Goal: Task Accomplishment & Management: Complete application form

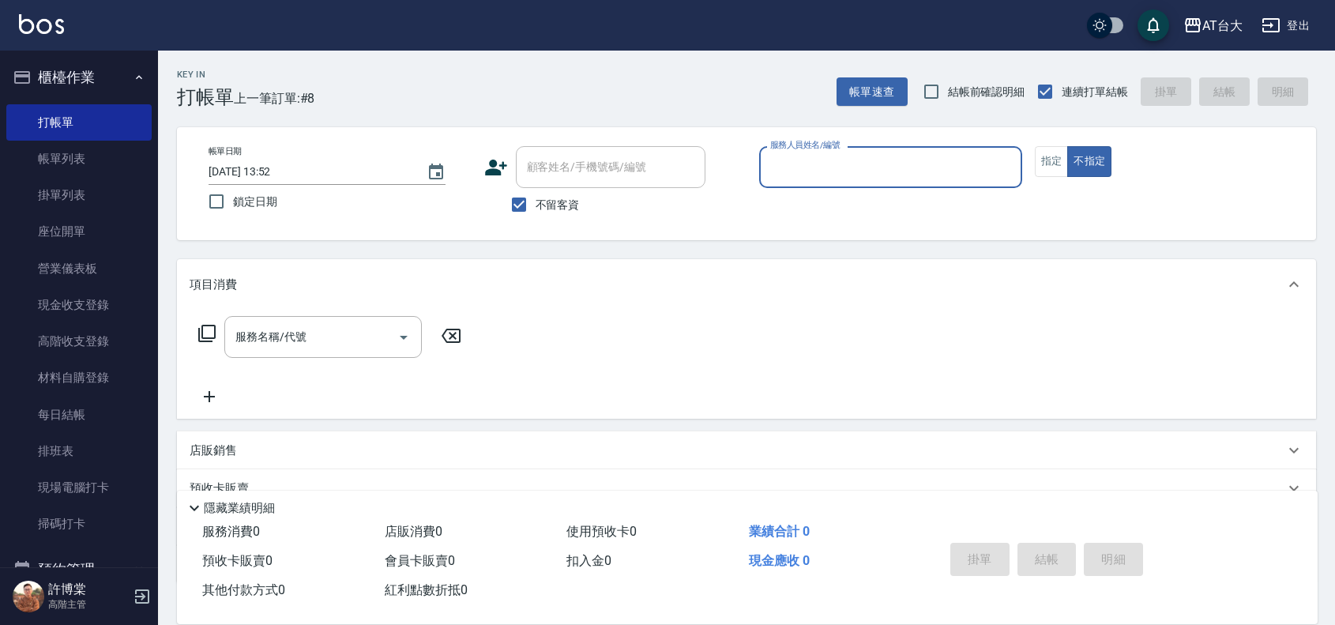
click at [931, 182] on div "服務人員姓名/編號" at bounding box center [890, 167] width 263 height 42
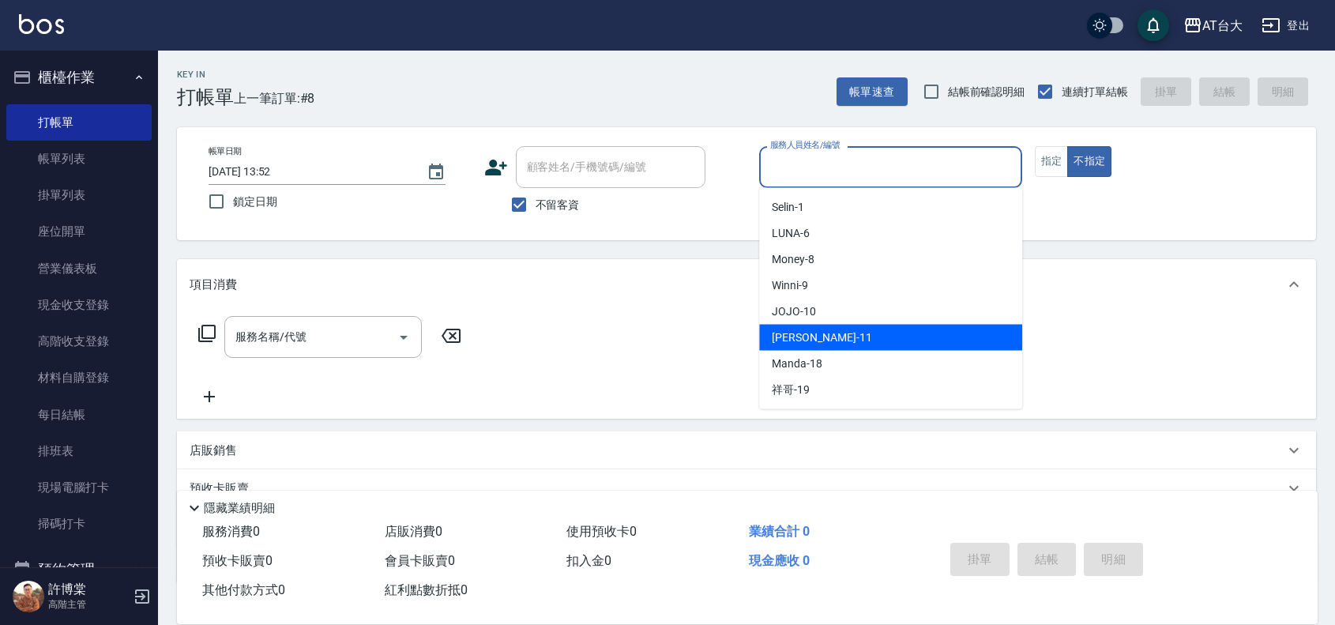
drag, startPoint x: 882, startPoint y: 340, endPoint x: 811, endPoint y: 352, distance: 73.0
click at [882, 340] on div "[PERSON_NAME] -11" at bounding box center [890, 338] width 263 height 26
type input "[PERSON_NAME]-11"
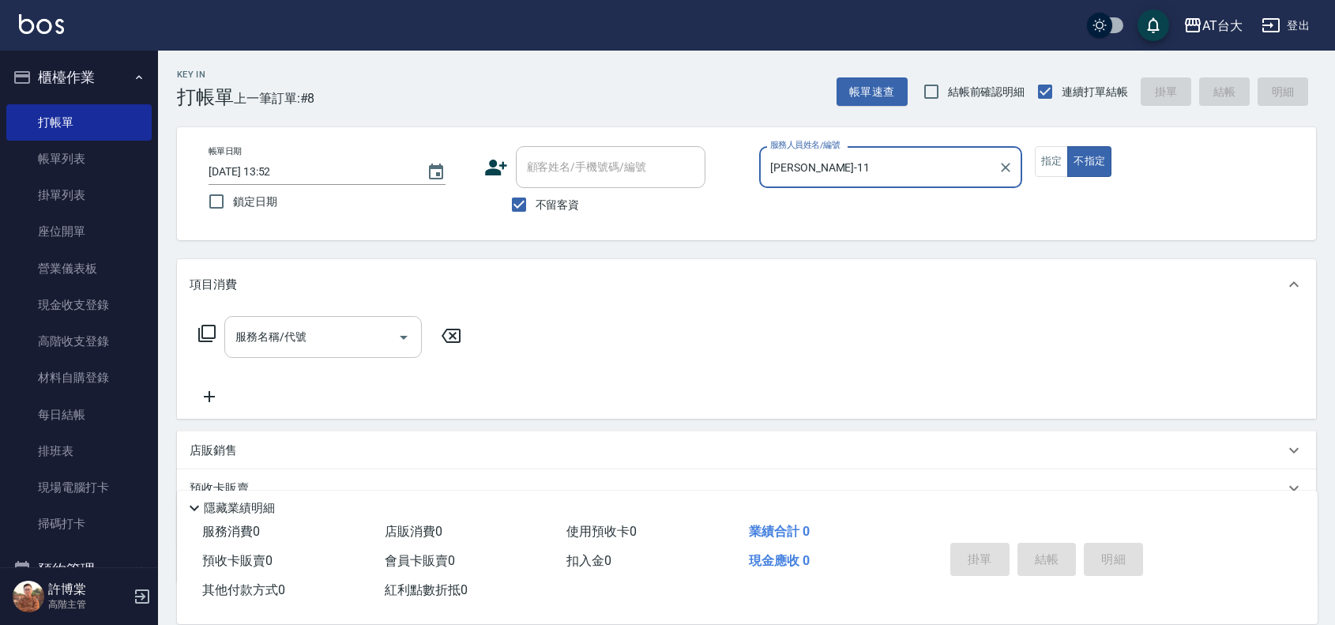
click at [321, 346] on input "服務名稱/代號" at bounding box center [311, 337] width 160 height 28
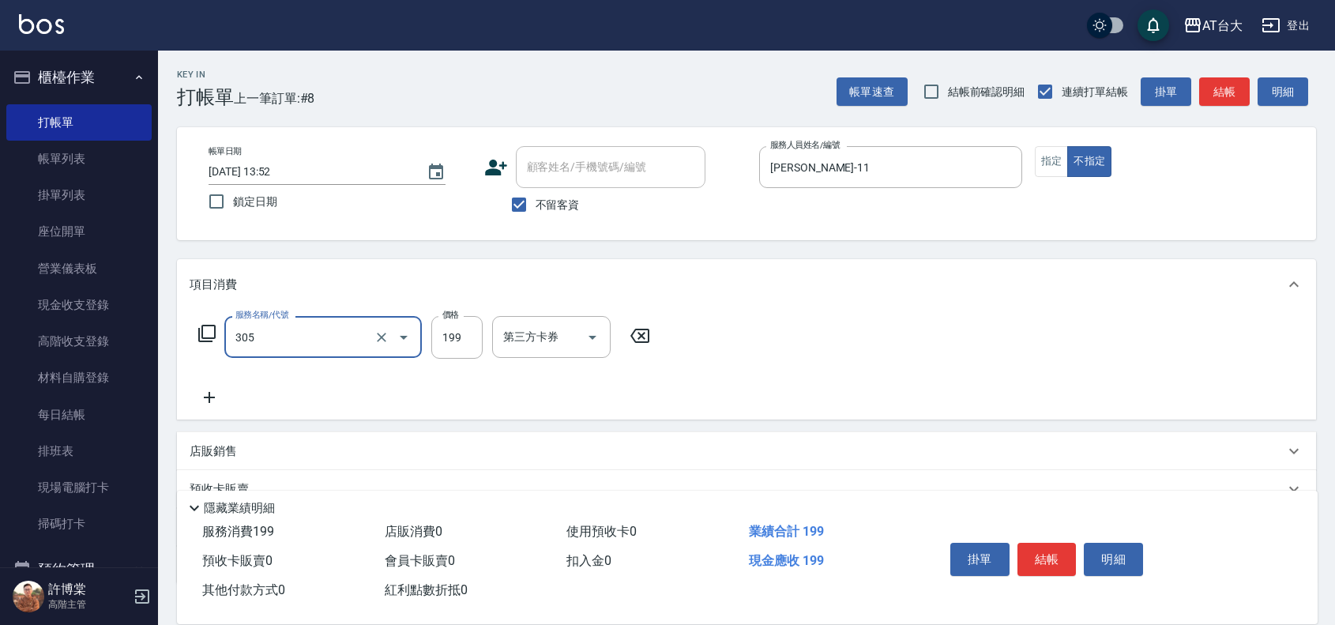
type input "剪髮(305)"
type input "250"
click at [1055, 551] on button "結帳" at bounding box center [1047, 559] width 59 height 33
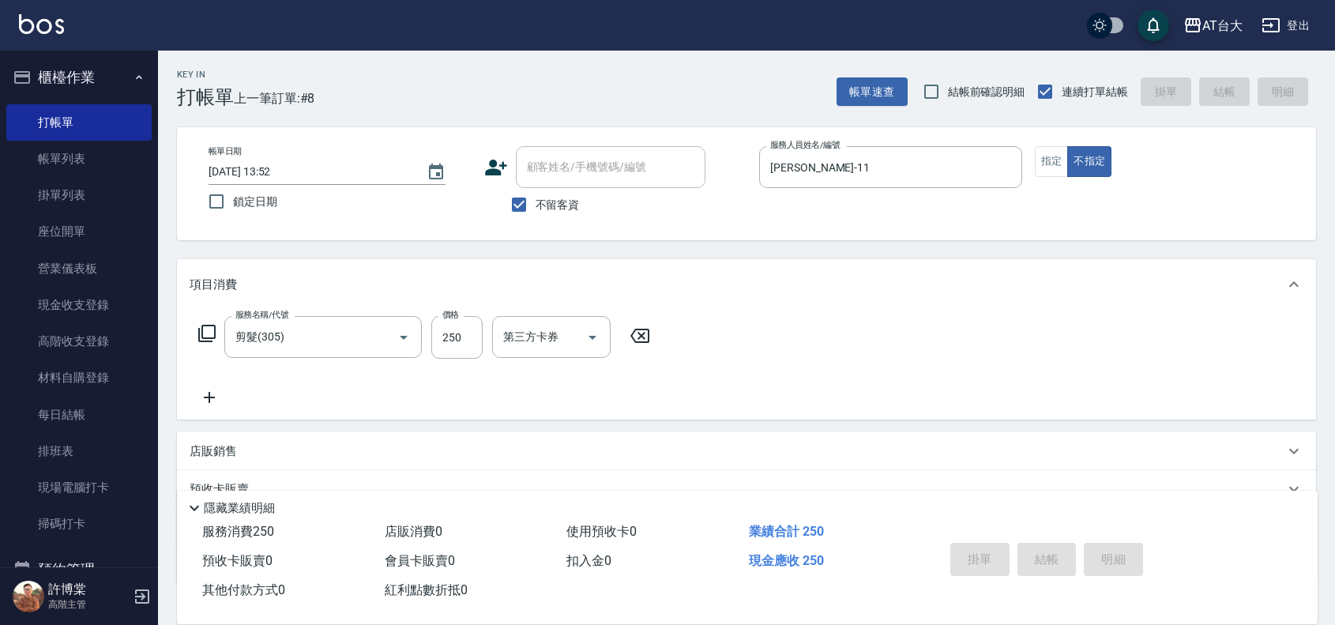
type input "[DATE] 14:29"
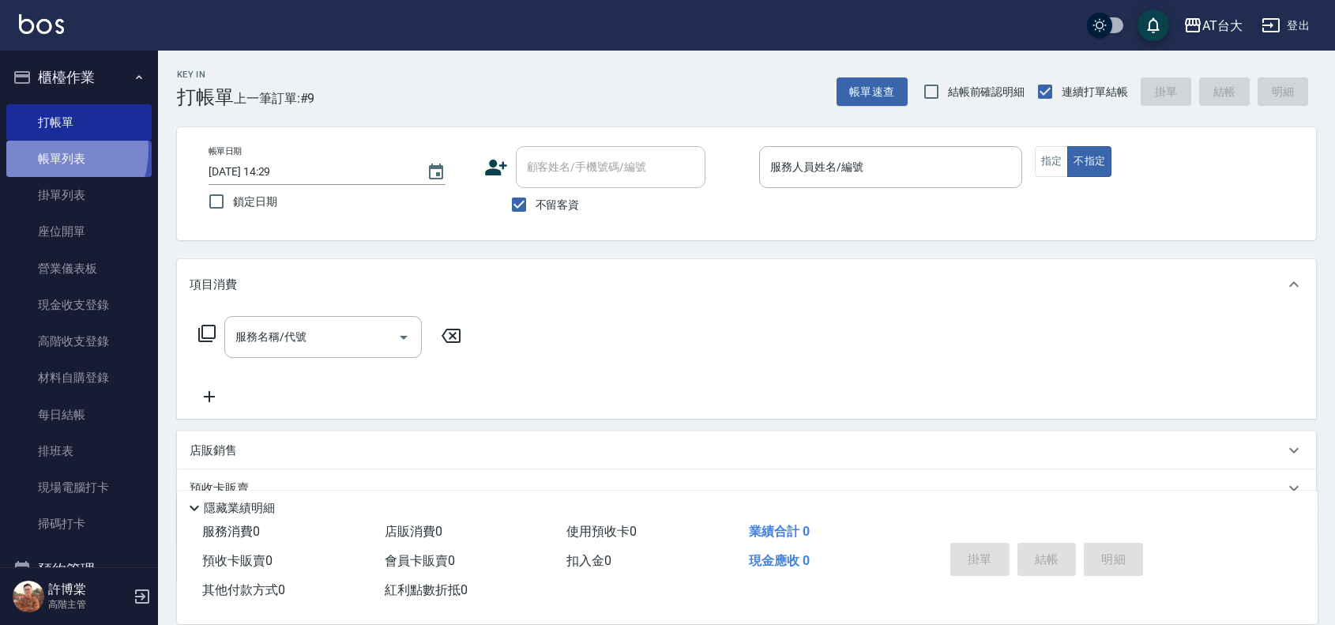
click at [49, 150] on link "帳單列表" at bounding box center [78, 159] width 145 height 36
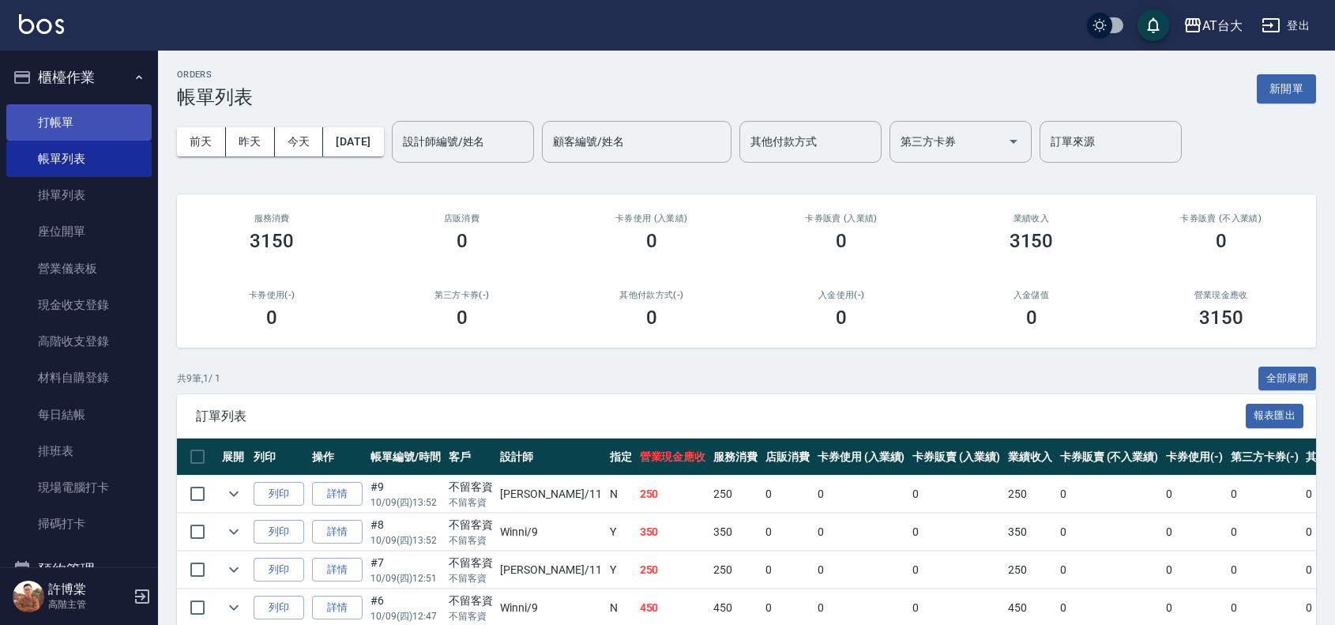
click at [81, 131] on link "打帳單" at bounding box center [78, 122] width 145 height 36
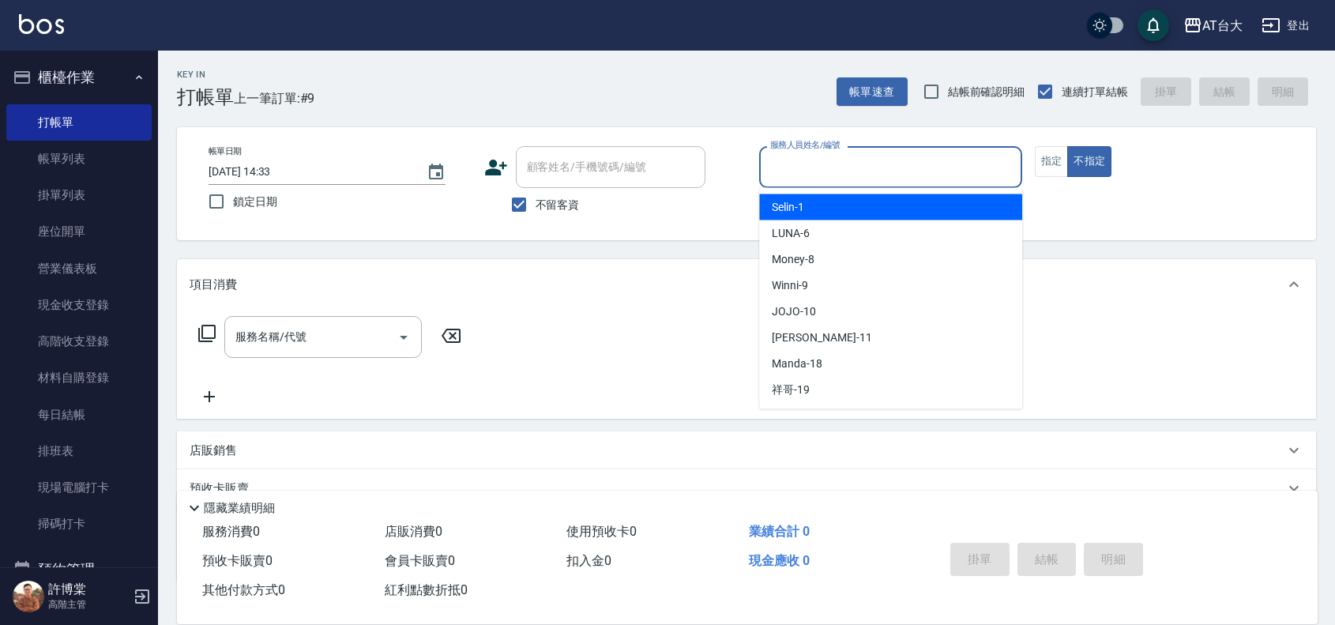
click at [980, 172] on input "服務人員姓名/編號" at bounding box center [890, 167] width 249 height 28
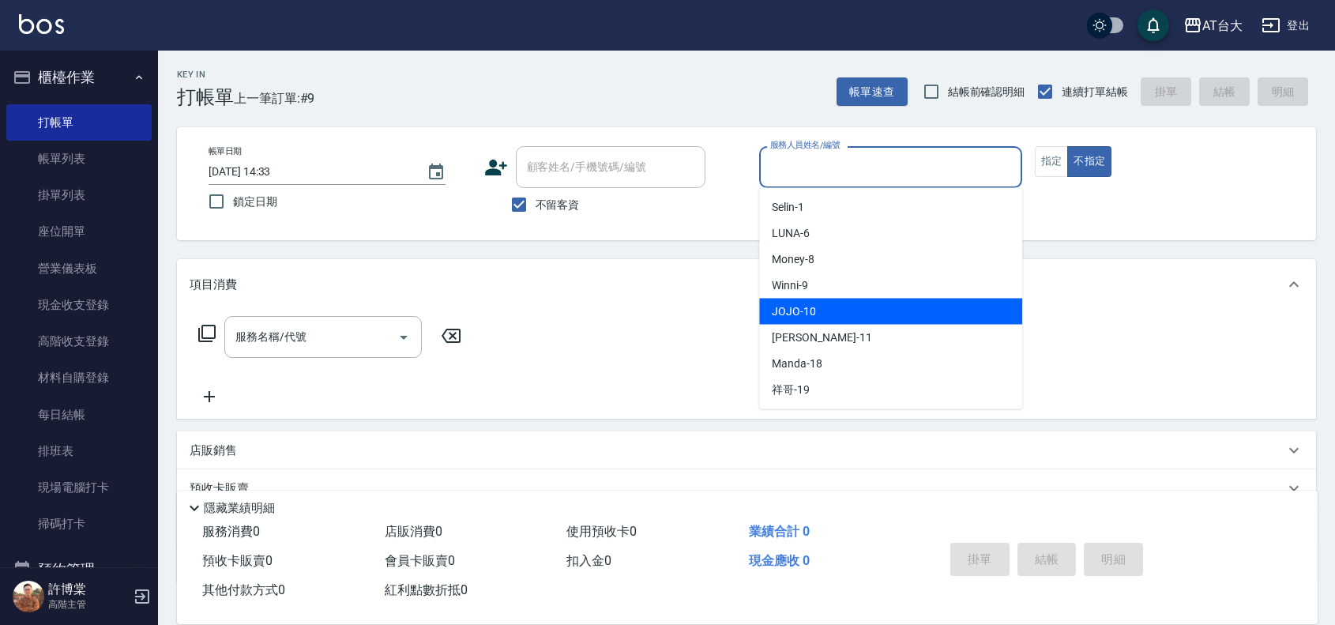
click at [851, 304] on div "JOJO -10" at bounding box center [890, 312] width 263 height 26
type input "JOJO-10"
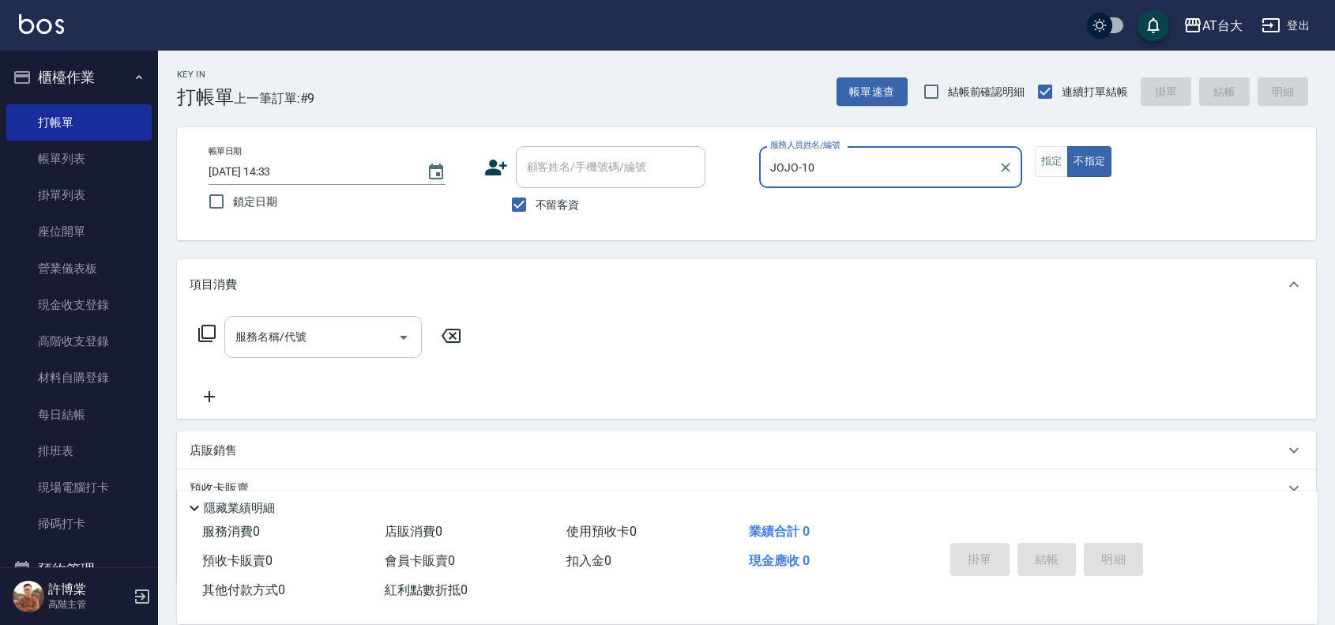
click at [356, 329] on input "服務名稱/代號" at bounding box center [311, 337] width 160 height 28
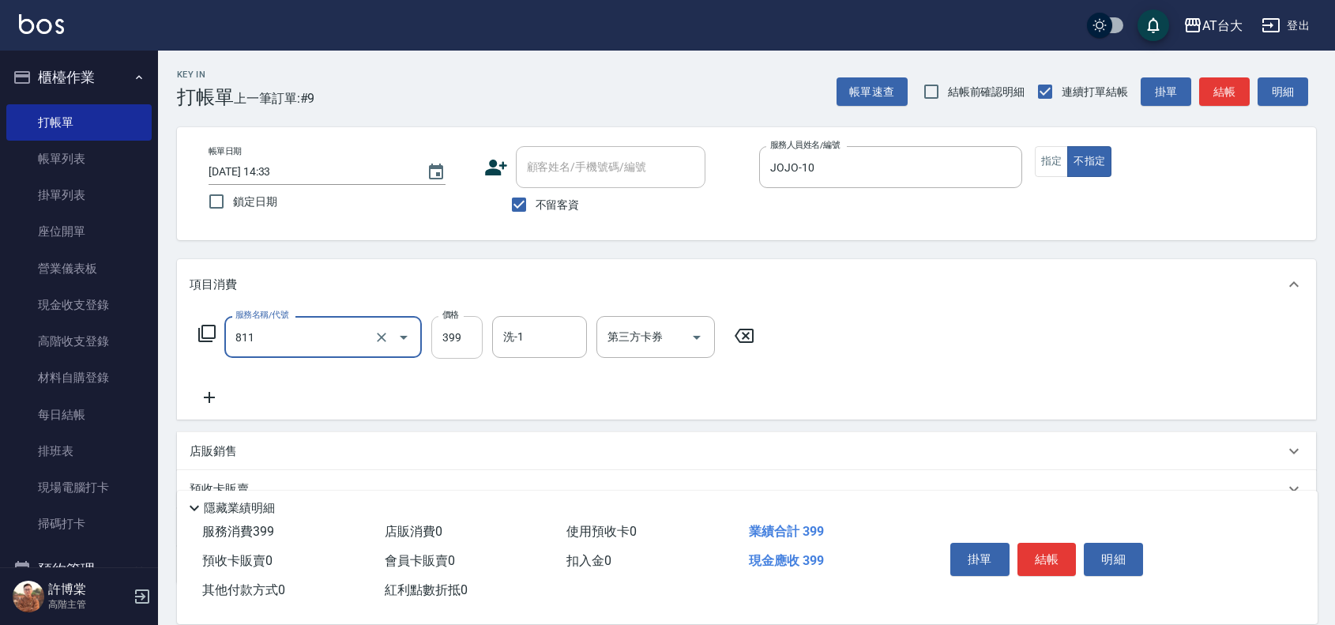
type input "洗+剪(811)"
click at [445, 345] on input "399" at bounding box center [456, 337] width 51 height 43
type input "450"
click at [1018, 553] on button "結帳" at bounding box center [1047, 559] width 59 height 33
type input "[DATE] 14:34"
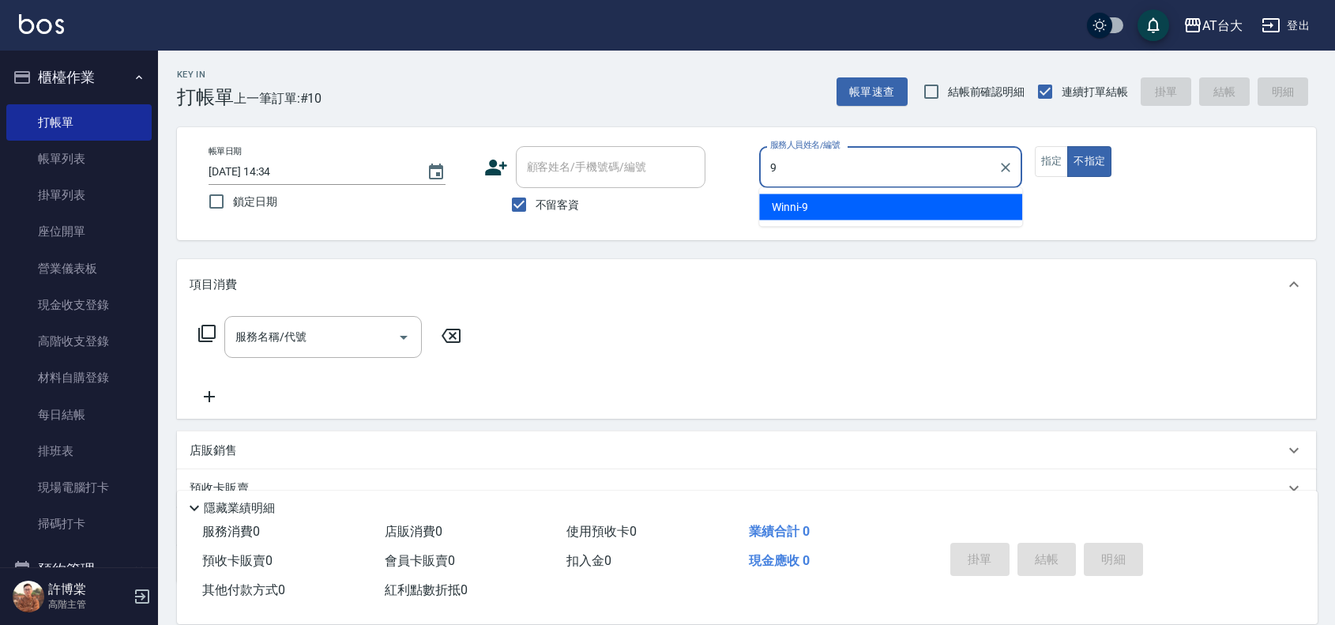
type input "Winni-9"
type button "false"
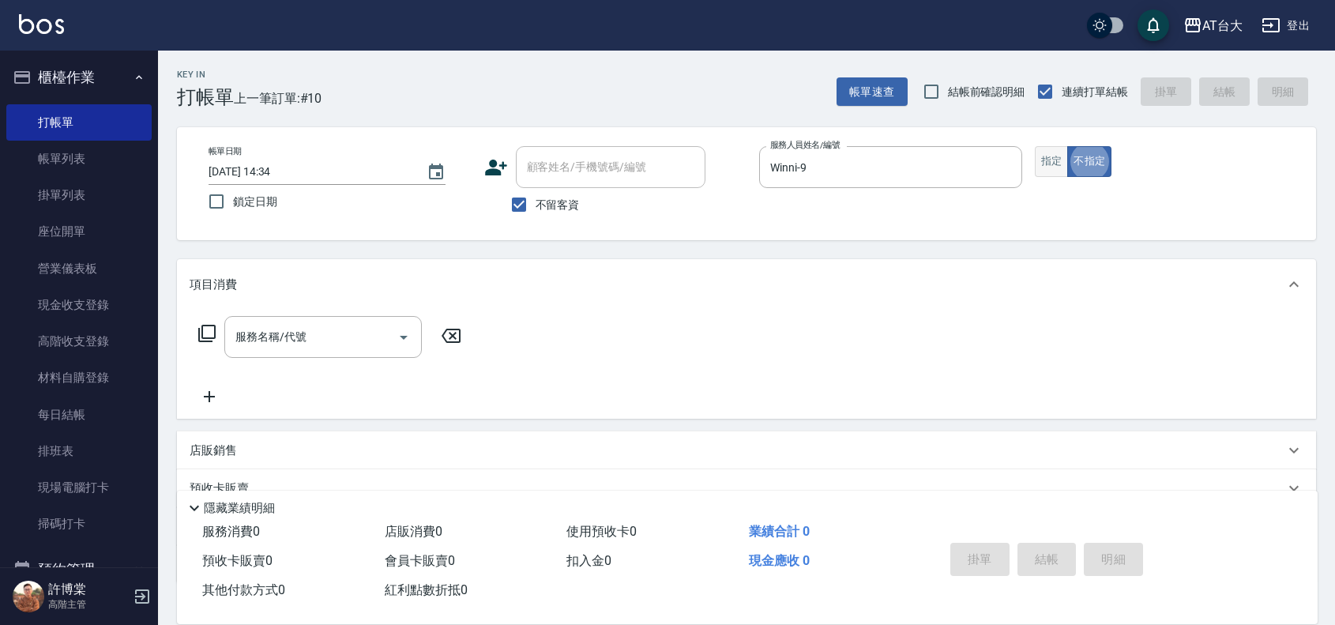
click at [1044, 167] on button "指定" at bounding box center [1052, 161] width 34 height 31
click at [247, 341] on input "服務名稱/代號" at bounding box center [311, 337] width 160 height 28
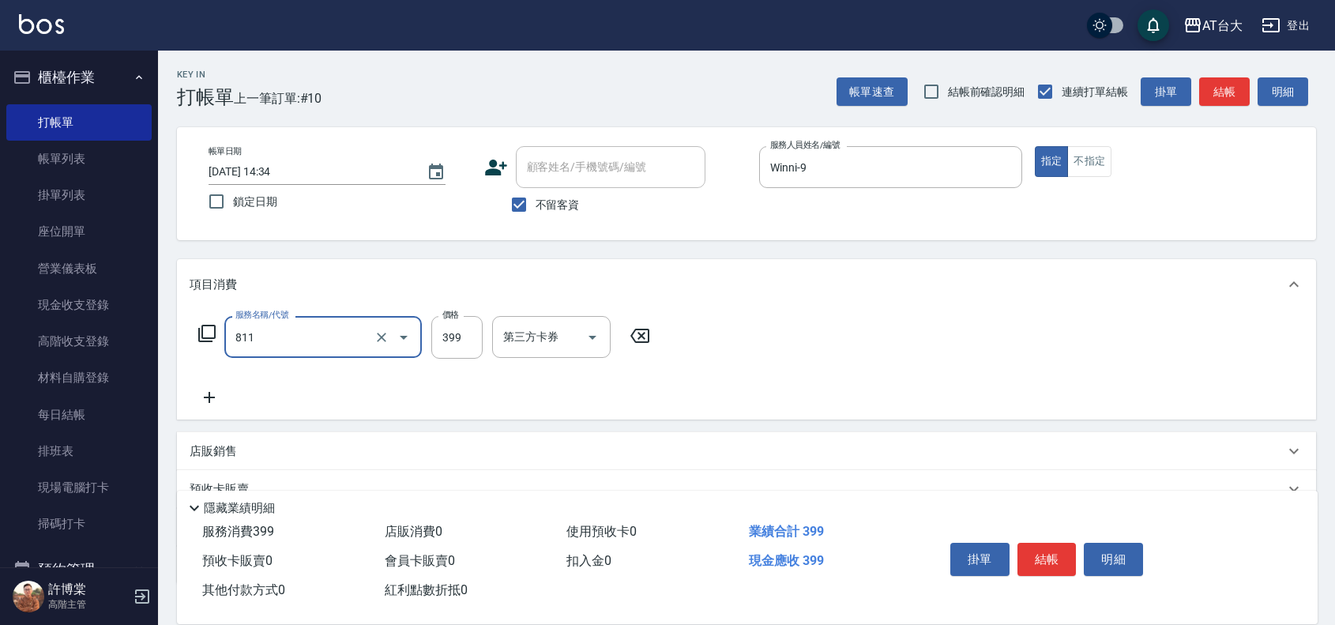
type input "洗+剪(811)"
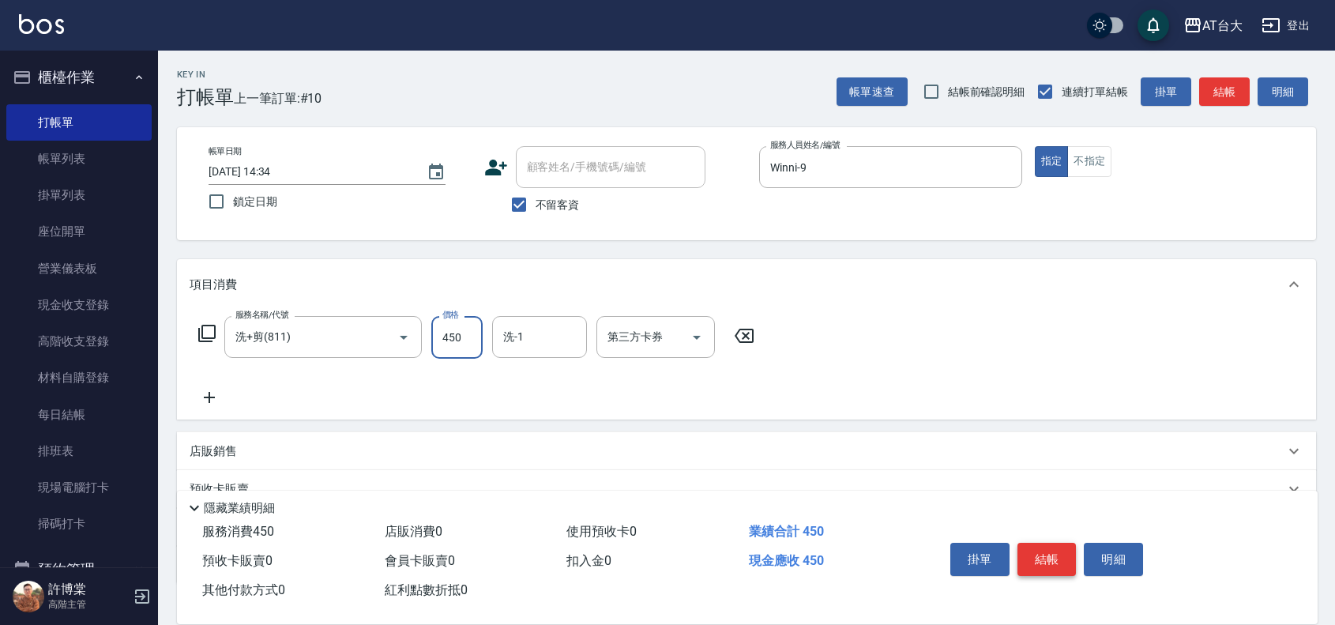
type input "450"
click at [1019, 553] on button "結帳" at bounding box center [1047, 559] width 59 height 33
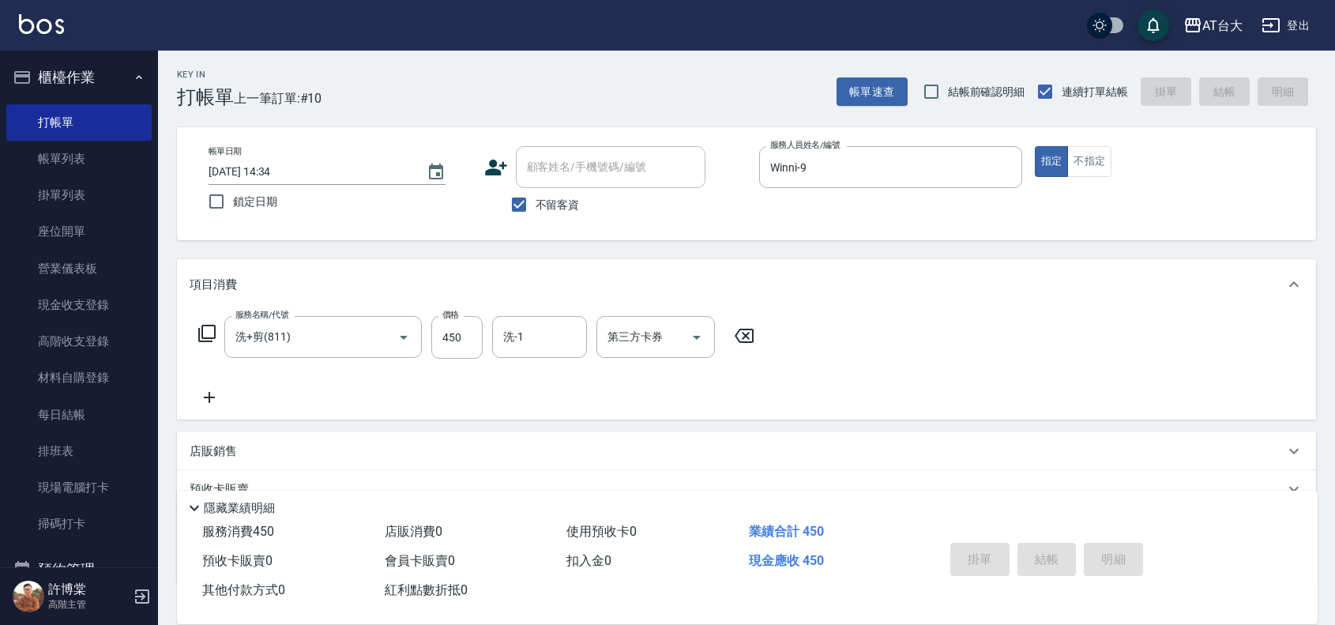
type input "[DATE] 14:46"
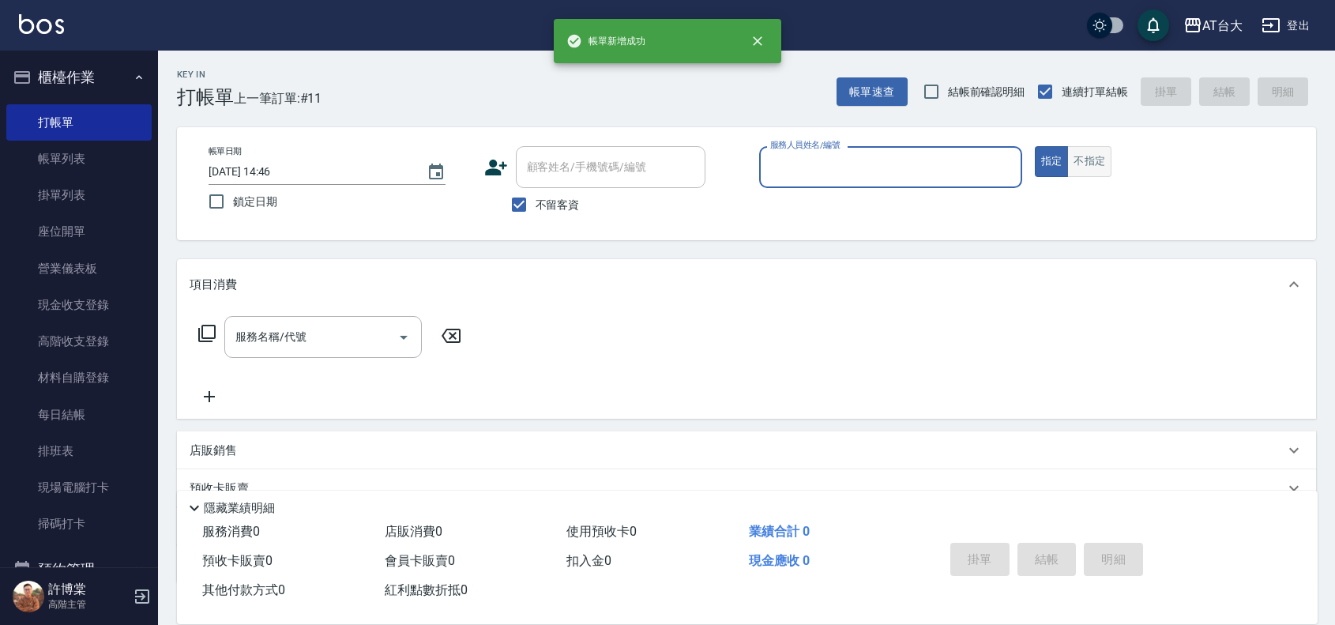
click at [1092, 159] on button "不指定" at bounding box center [1089, 161] width 44 height 31
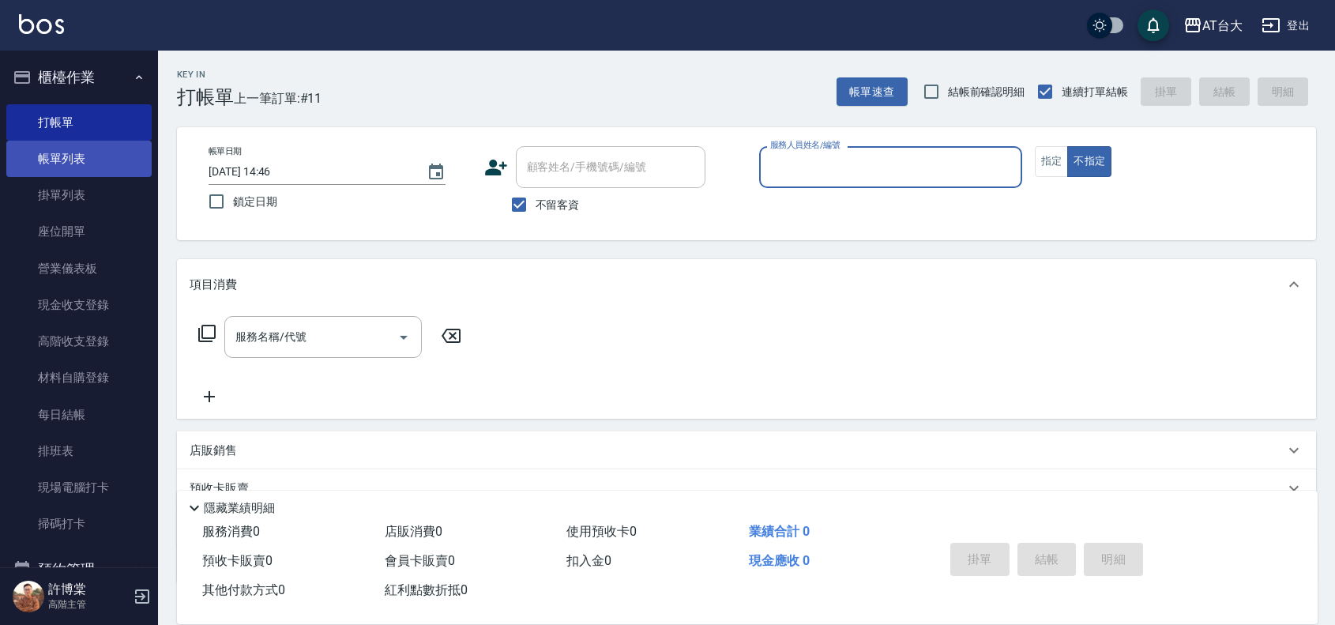
click at [41, 154] on link "帳單列表" at bounding box center [78, 159] width 145 height 36
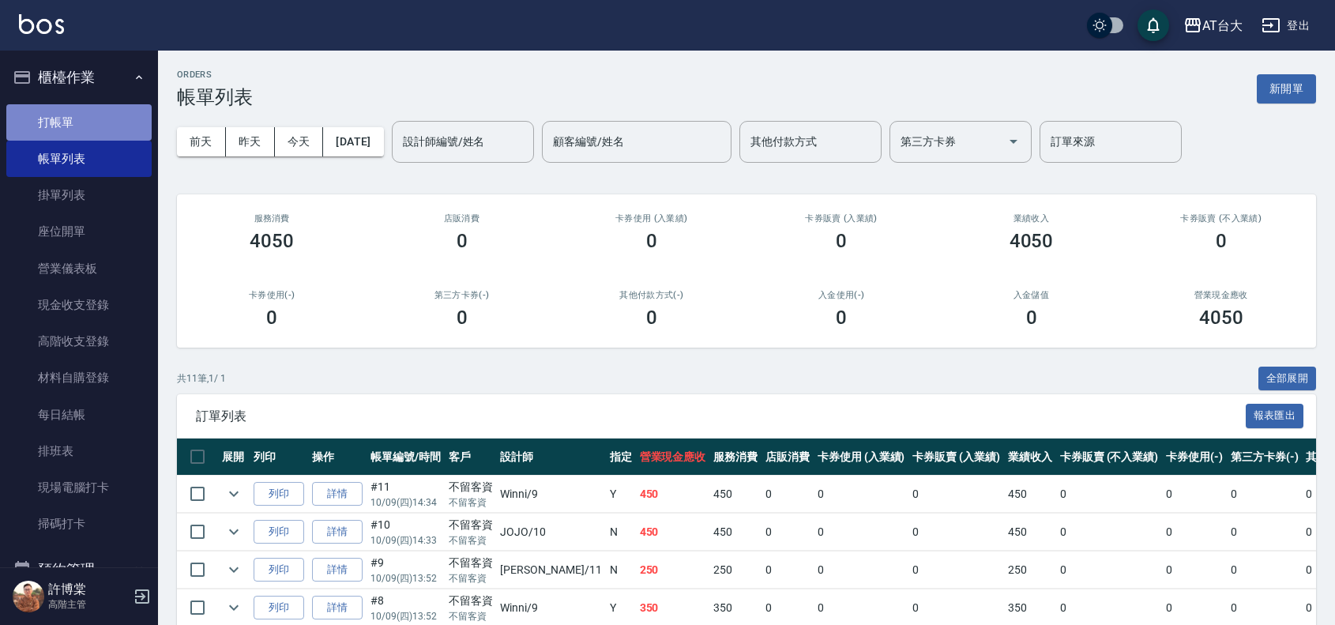
click at [89, 129] on link "打帳單" at bounding box center [78, 122] width 145 height 36
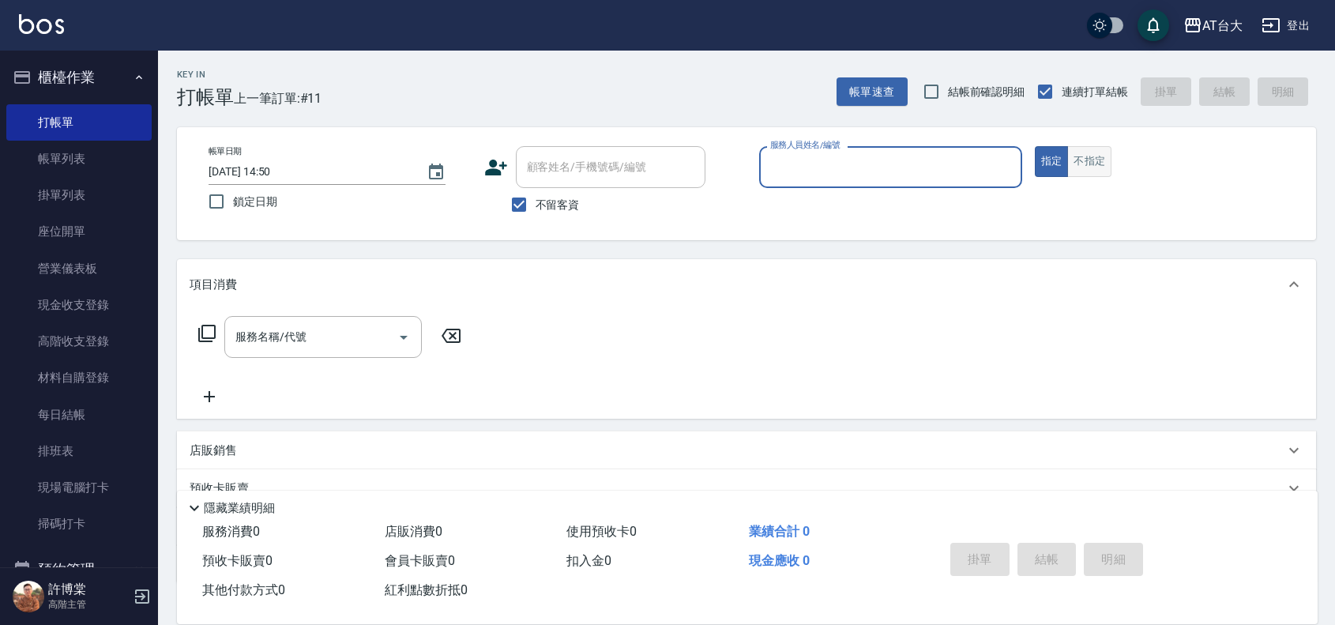
click at [1100, 164] on button "不指定" at bounding box center [1089, 161] width 44 height 31
